Goal: Use online tool/utility: Utilize a website feature to perform a specific function

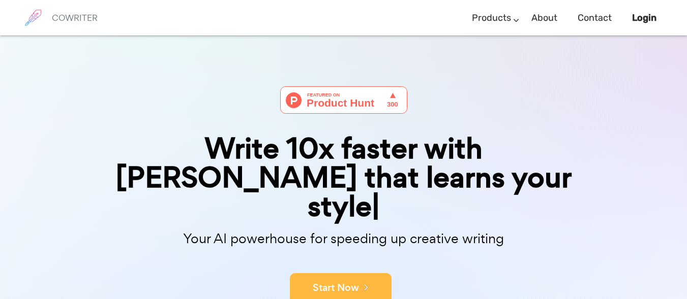
click at [331, 273] on button "Start Now" at bounding box center [341, 288] width 102 height 30
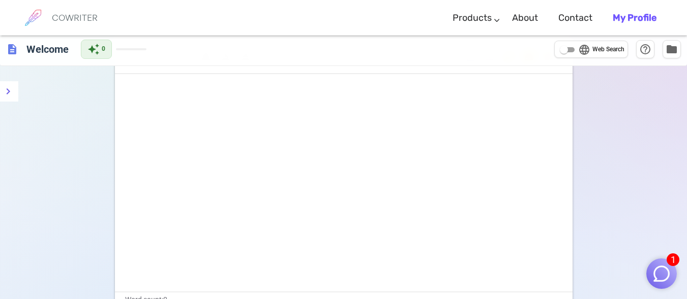
scroll to position [2, 0]
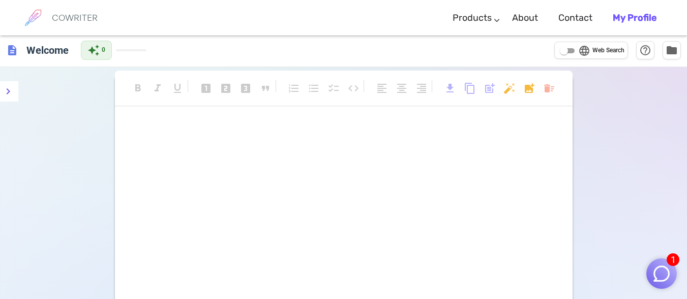
click at [658, 265] on img "button" at bounding box center [661, 273] width 19 height 19
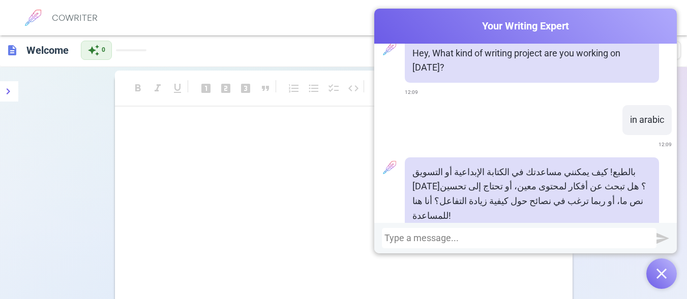
scroll to position [16, 0]
drag, startPoint x: 588, startPoint y: 17, endPoint x: 606, endPoint y: 18, distance: 17.8
click at [606, 18] on div "Cowriter Your Writing Expert" at bounding box center [525, 26] width 302 height 35
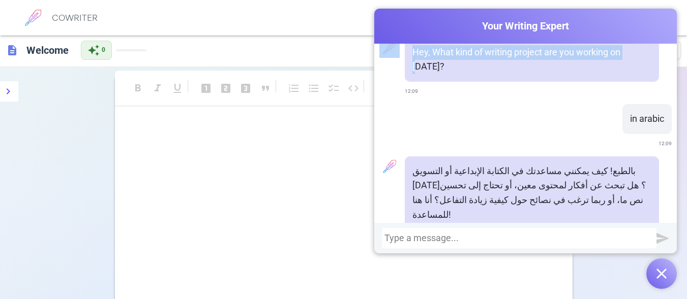
scroll to position [0, 0]
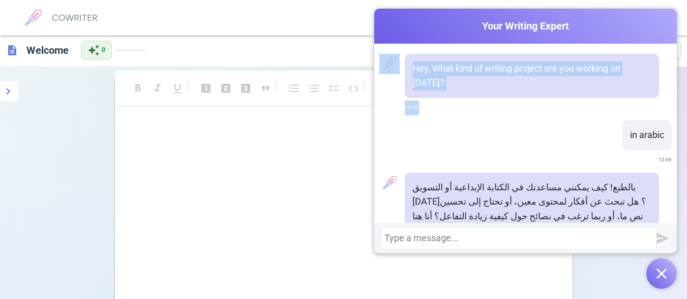
drag, startPoint x: 606, startPoint y: 18, endPoint x: 512, endPoint y: 117, distance: 136.6
click at [512, 117] on div "Cowriter Your Writing Expert Hey, What kind of writing project are you working …" at bounding box center [525, 131] width 302 height 245
click at [512, 120] on div "in arabic 12:09" at bounding box center [525, 143] width 292 height 47
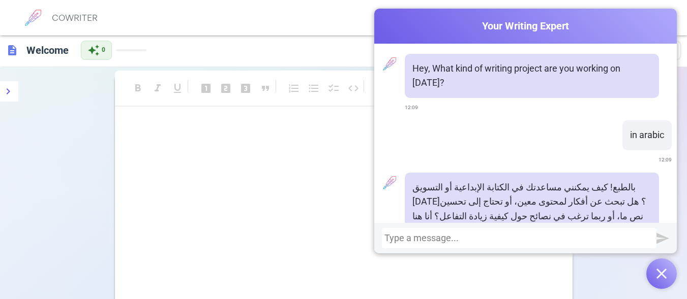
click at [444, 233] on div at bounding box center [519, 238] width 274 height 20
click at [402, 235] on div at bounding box center [518, 238] width 269 height 10
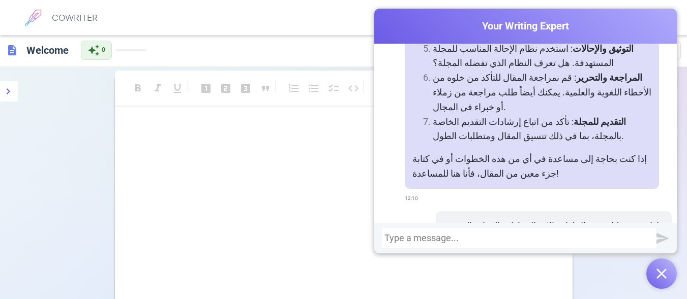
scroll to position [481, 0]
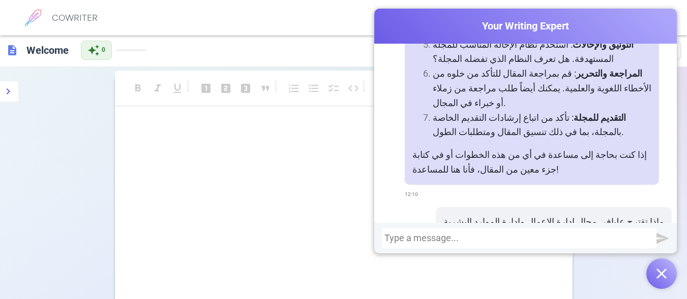
click at [339, 189] on div "﻿ ﻿" at bounding box center [343, 222] width 457 height 203
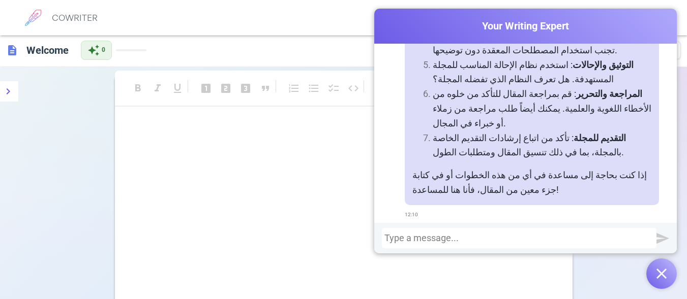
scroll to position [309, 0]
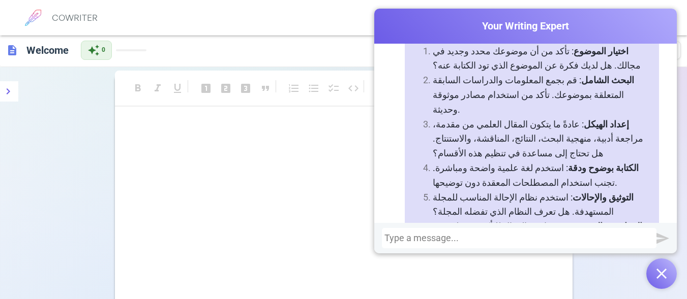
drag, startPoint x: 662, startPoint y: 19, endPoint x: 636, endPoint y: 29, distance: 27.8
click at [636, 29] on span "Your Writing Expert" at bounding box center [525, 26] width 302 height 15
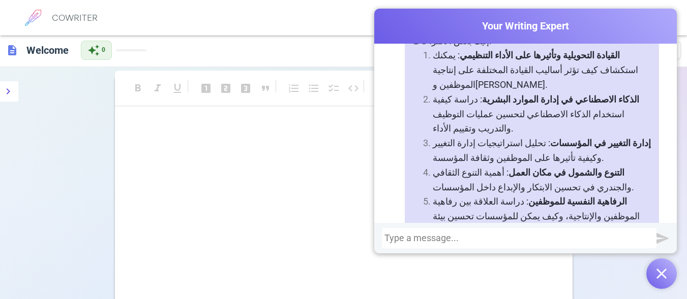
scroll to position [768, 0]
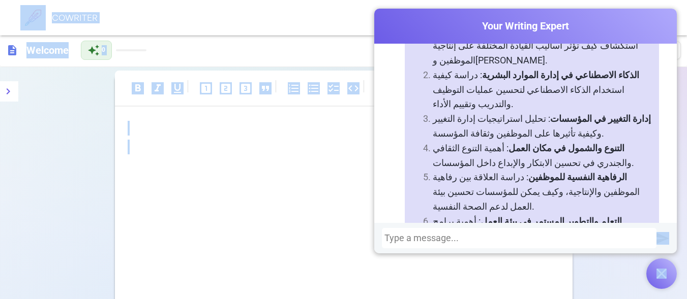
drag, startPoint x: 678, startPoint y: 196, endPoint x: 669, endPoint y: 194, distance: 9.9
click at [669, 194] on div "Cowriter Your Writing Expert Hey, What kind of writing project are you working …" at bounding box center [343, 225] width 687 height 383
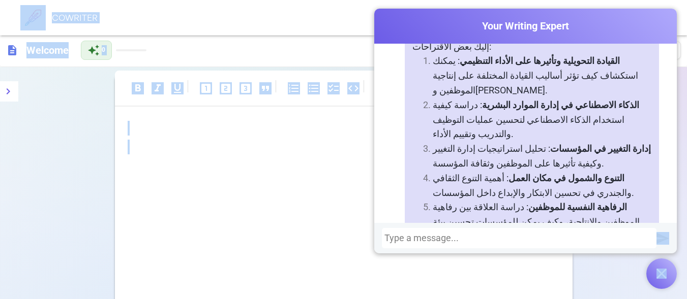
scroll to position [735, 0]
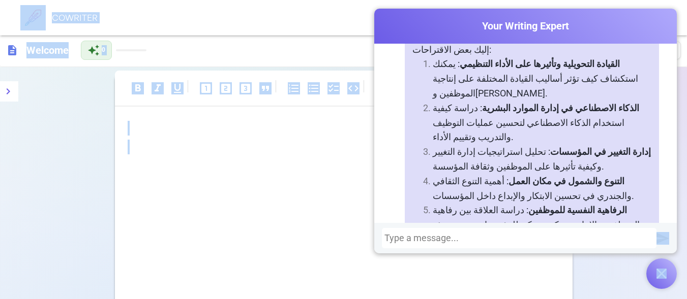
click at [519, 236] on div at bounding box center [518, 238] width 269 height 10
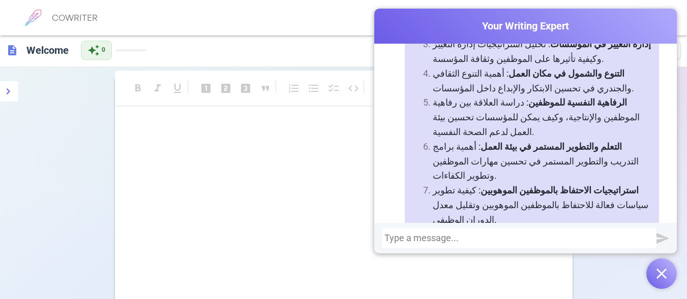
scroll to position [843, 0]
click at [278, 173] on div "﻿ ﻿" at bounding box center [343, 222] width 457 height 203
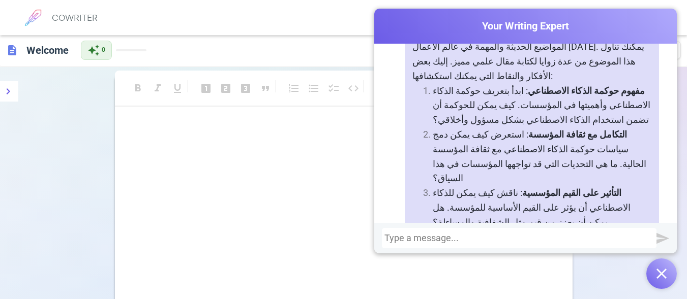
scroll to position [1217, 0]
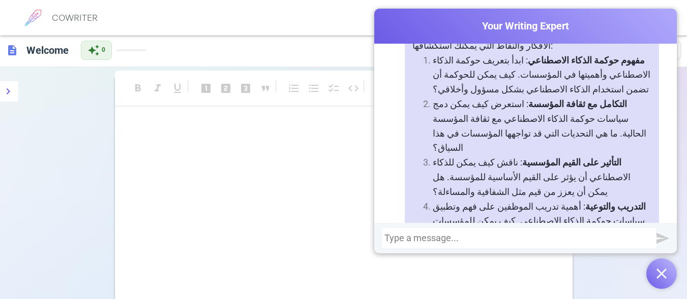
click at [486, 234] on div at bounding box center [518, 238] width 269 height 10
click at [400, 237] on div "اريدكتابة المقال كاملا مع المراجع والدراساتالسابقة" at bounding box center [518, 238] width 269 height 10
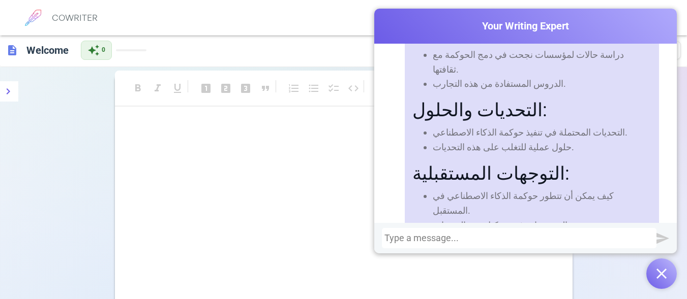
scroll to position [2214, 0]
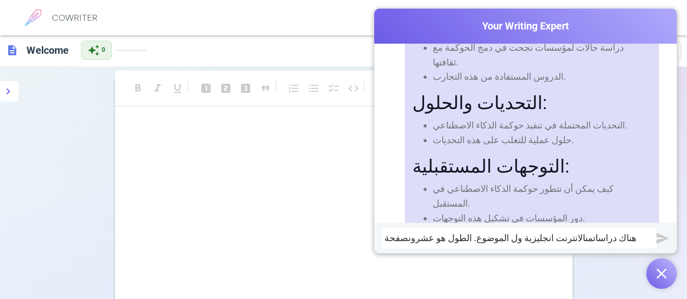
click at [399, 235] on div "هناك دراساتمنالانترنت انجليزية ول الموضوع. الطول هو عشرونصفحة" at bounding box center [518, 238] width 269 height 10
click at [491, 238] on div "هناك دراساتمنالانترنت انجليزية ول الموضوع. الطول هو عشرون صفحة" at bounding box center [518, 238] width 269 height 10
click at [557, 240] on div "هناك دراساتمنالانترنت انجليزية ول الموضوع. الطول هو عشرون صفحة" at bounding box center [518, 238] width 269 height 10
click at [550, 238] on div "هناك دراسات منالانترنت انجليزية ول الموضوع. الطول هو عشرون صفحة" at bounding box center [518, 238] width 269 height 10
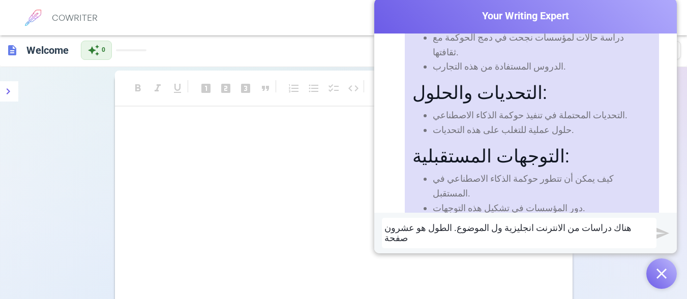
click at [498, 237] on div "هناك دراسات من الانترنت انجليزية ول الموضوع. الطول هو عشرون صفحة" at bounding box center [518, 233] width 269 height 20
click at [531, 234] on div "هناك دراسات من الانترنت انجليزية حول الموضوع. الطول هو عشرون صفحة" at bounding box center [518, 233] width 269 height 20
click at [529, 236] on div "هناك دراسات من الانترنت انجليزية حول الموضوع. الطول هو عشرون صفحة" at bounding box center [518, 233] width 269 height 20
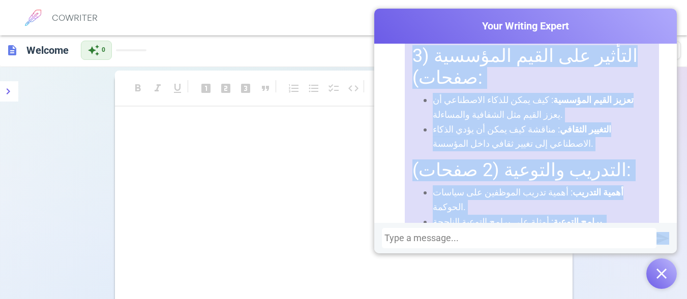
scroll to position [3488, 0]
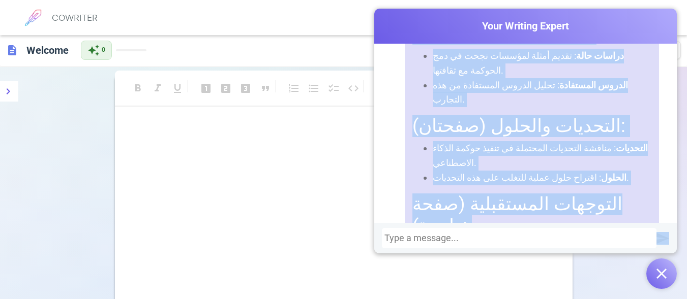
drag, startPoint x: 623, startPoint y: 109, endPoint x: 521, endPoint y: 279, distance: 198.3
click at [521, 279] on div "Cowriter Your Writing Expert Hey, What kind of writing project are you working …" at bounding box center [525, 149] width 302 height 281
copy div "ع "حوكمة الذكاء الاصطناعي مع ثقافة المؤسسة" يعد من المواضيع الحديثة والمهمة في …"
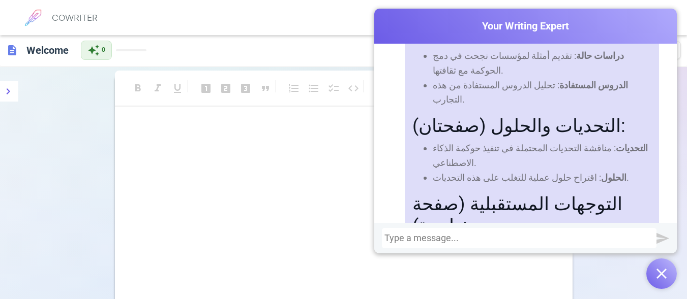
click at [275, 238] on div "﻿ ﻿" at bounding box center [343, 222] width 457 height 203
